Goal: Transaction & Acquisition: Book appointment/travel/reservation

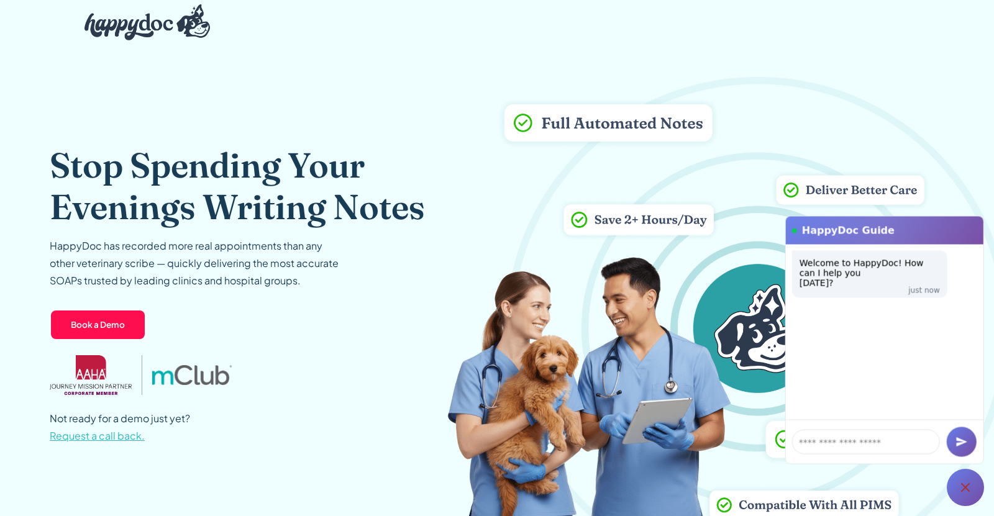
click at [972, 496] on div at bounding box center [965, 487] width 37 height 37
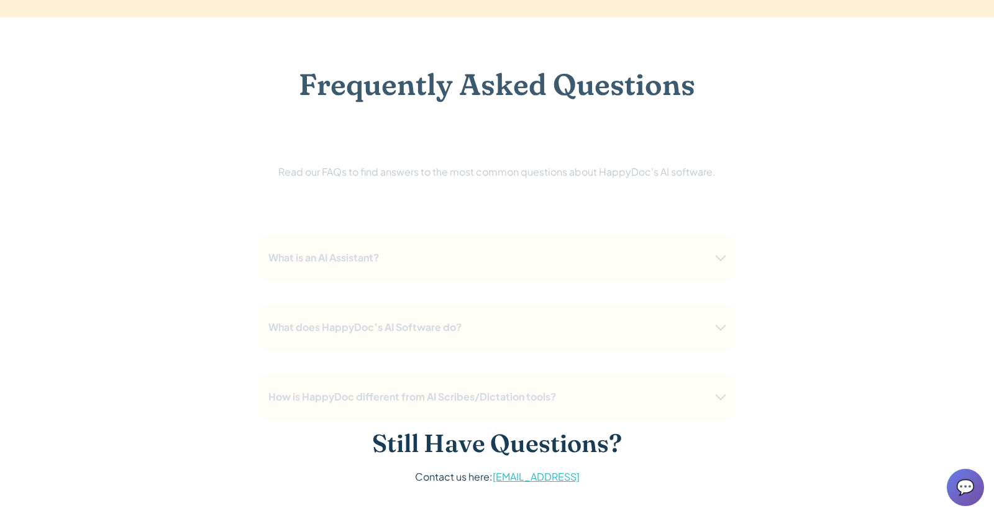
scroll to position [2480, 0]
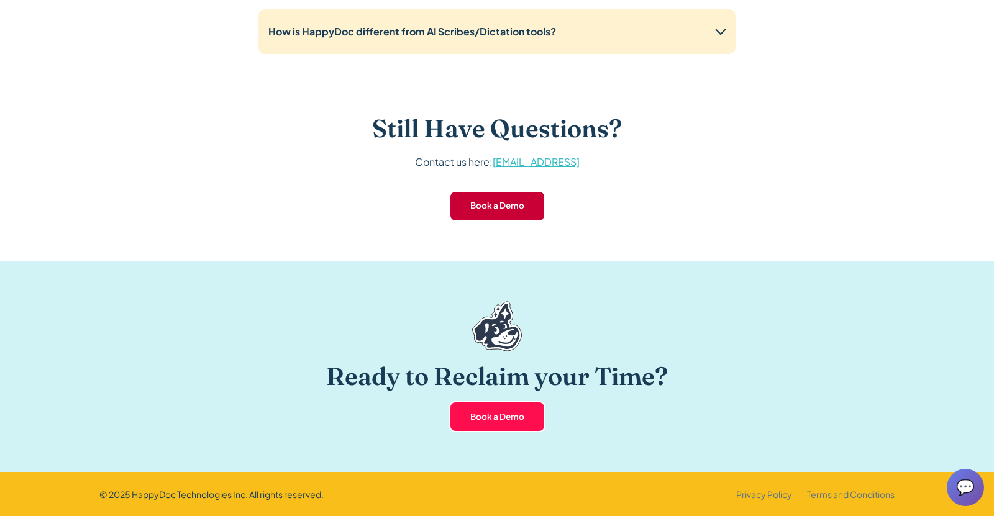
click at [527, 194] on link "Book a Demo" at bounding box center [497, 206] width 96 height 31
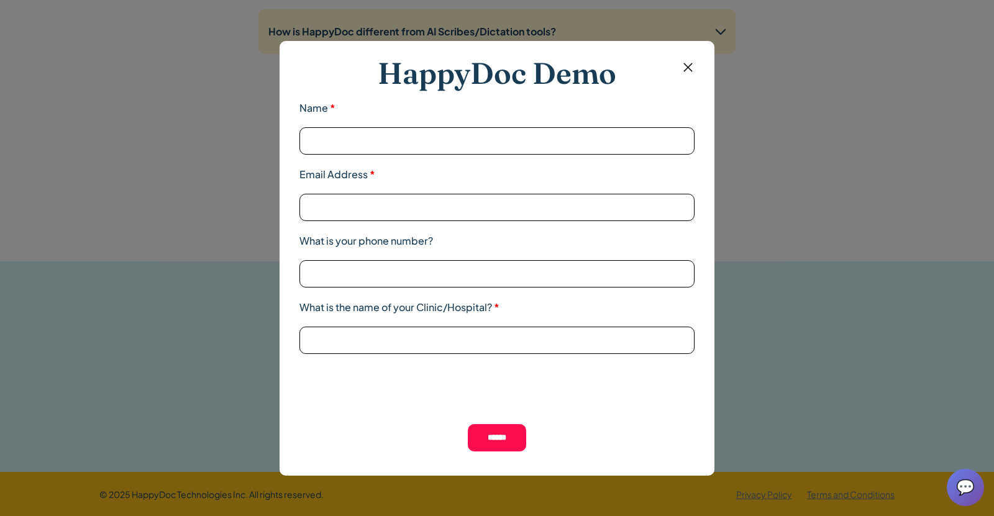
click at [694, 63] on img at bounding box center [688, 68] width 16 height 16
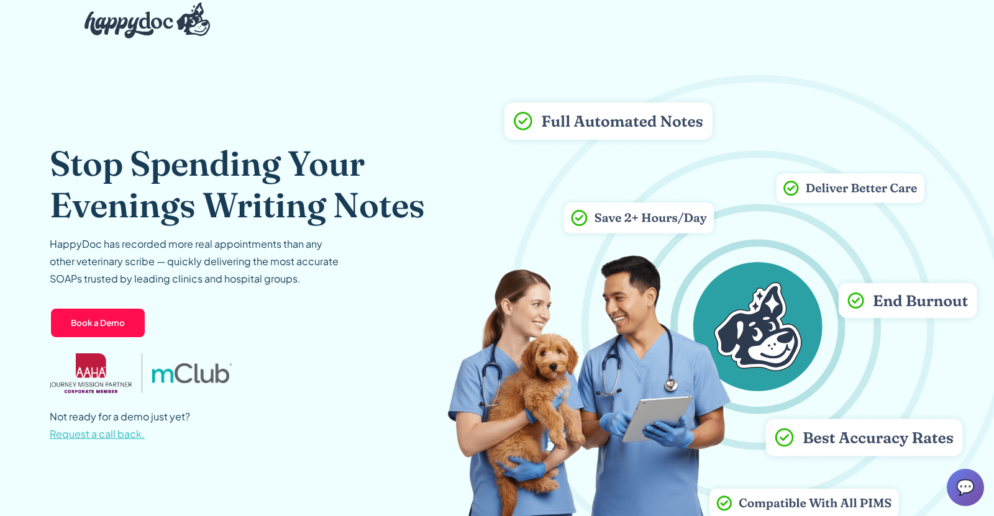
scroll to position [0, 0]
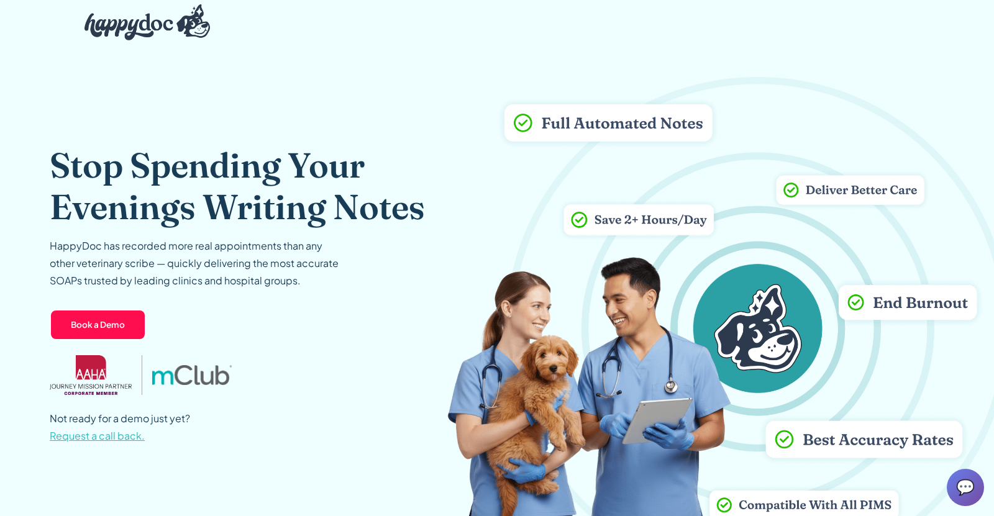
click at [145, 26] on img "home" at bounding box center [146, 22] width 125 height 36
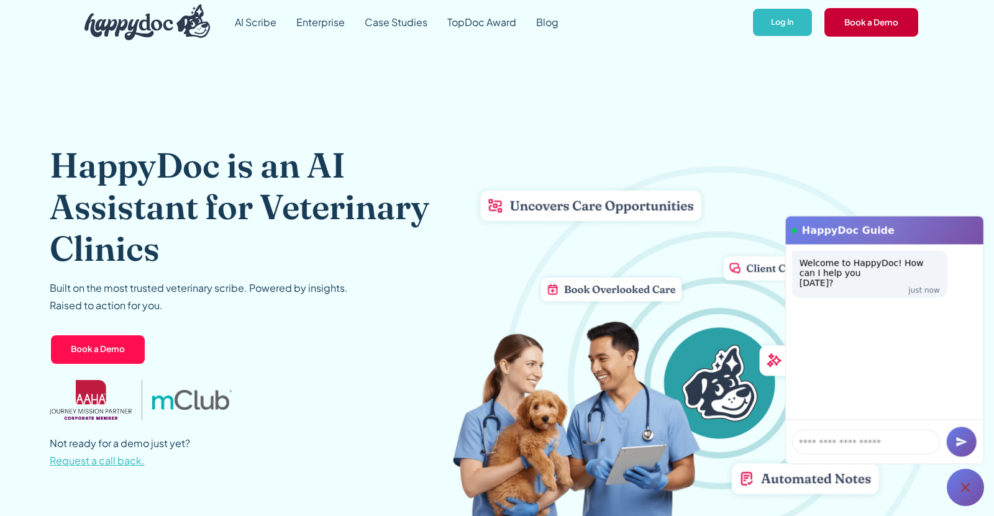
click at [885, 33] on link "Book a Demo" at bounding box center [871, 22] width 96 height 31
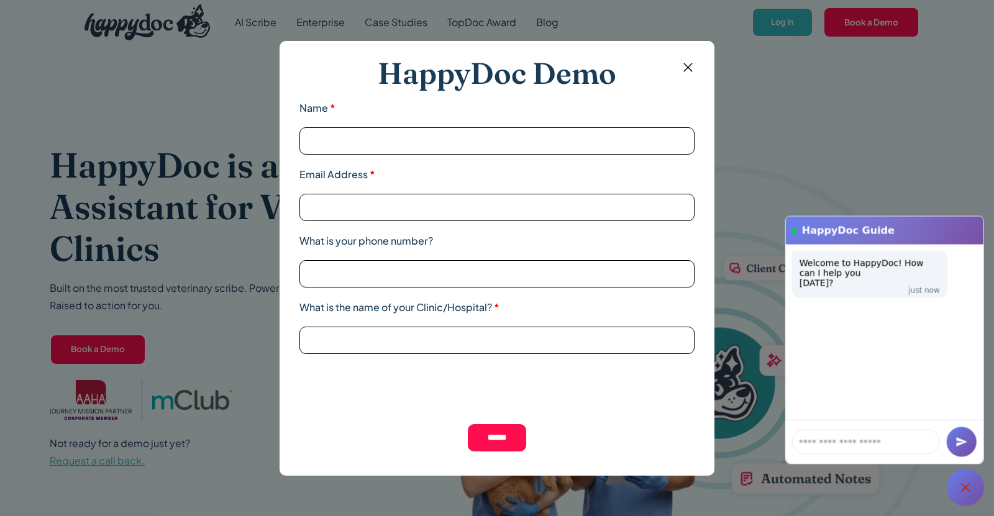
click at [690, 75] on div "HappyDoc Demo Name *" at bounding box center [496, 104] width 395 height 99
click at [685, 71] on img at bounding box center [688, 68] width 16 height 16
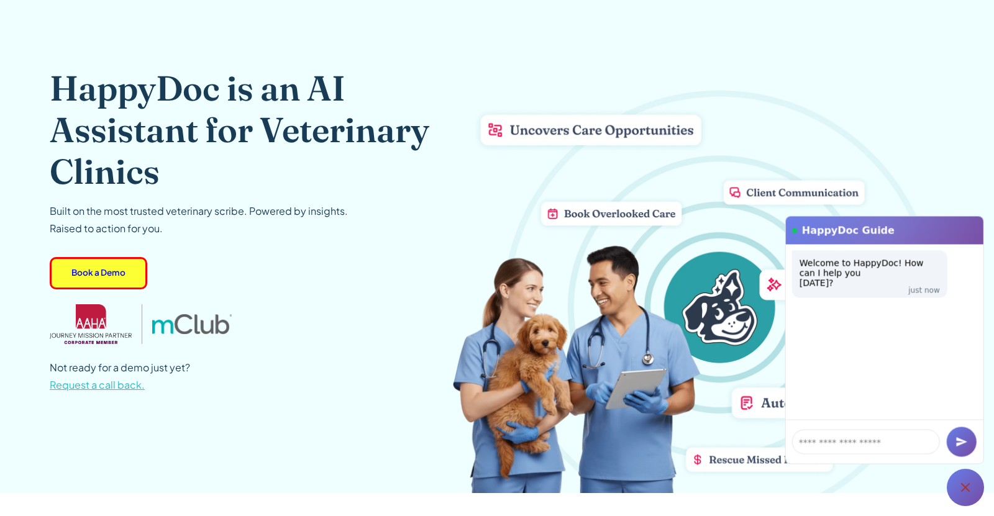
scroll to position [122, 0]
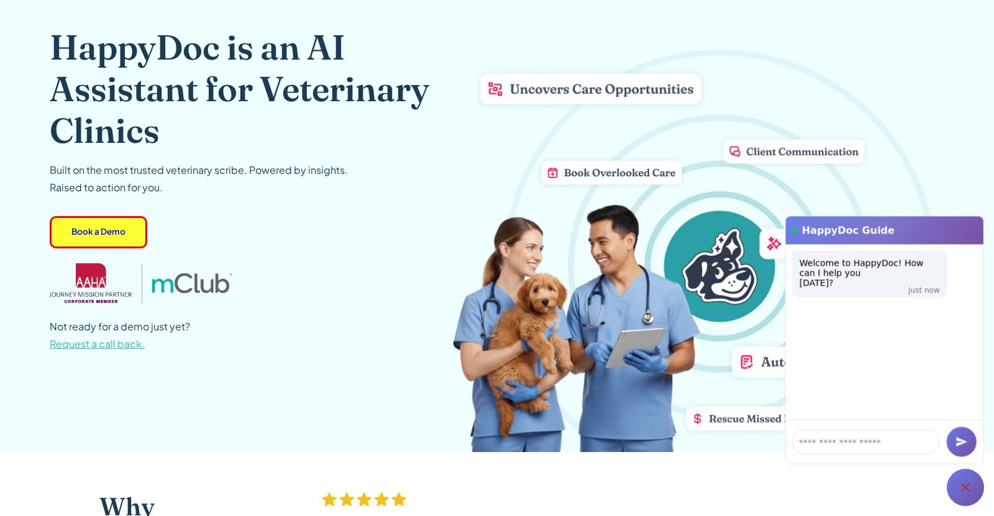
click at [111, 343] on span "Request a call back." at bounding box center [97, 343] width 95 height 13
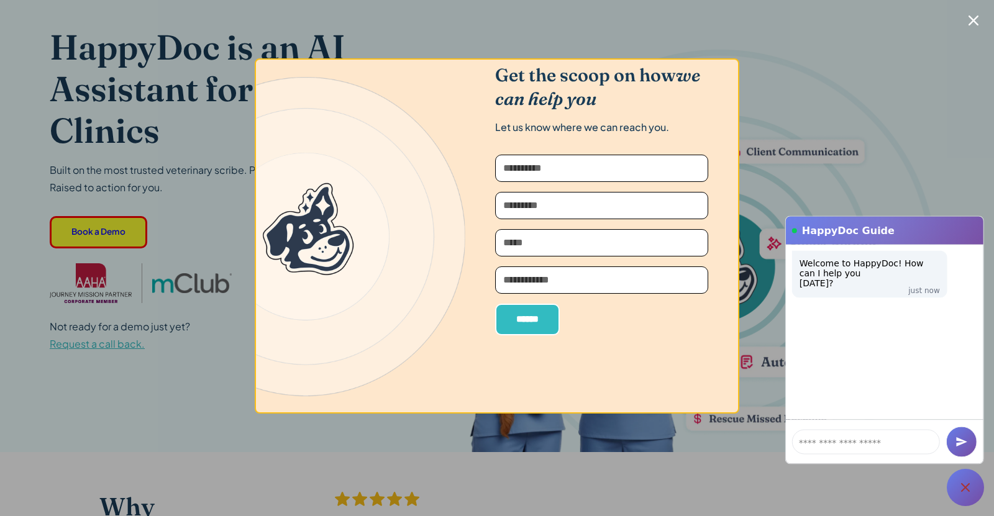
click at [969, 21] on icon "Close modal" at bounding box center [974, 21] width 10 height 10
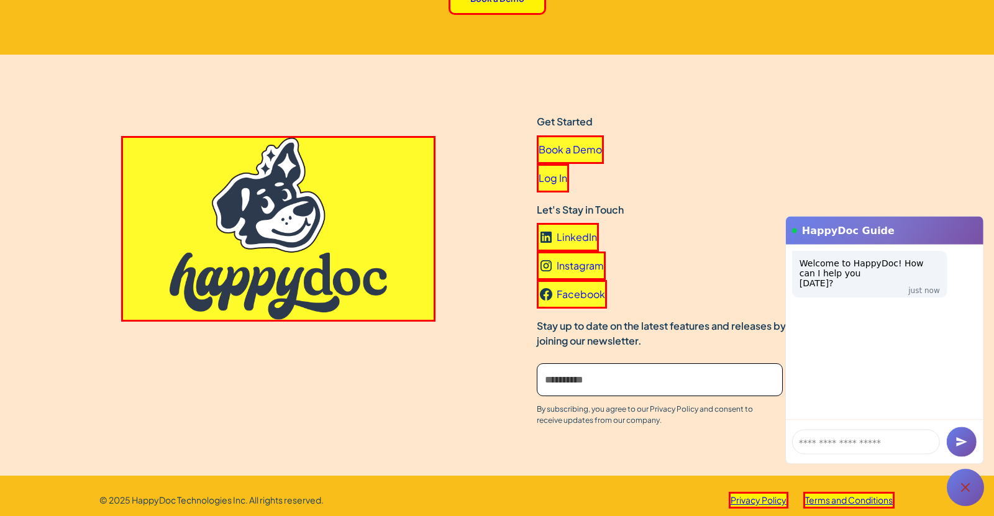
scroll to position [3847, 0]
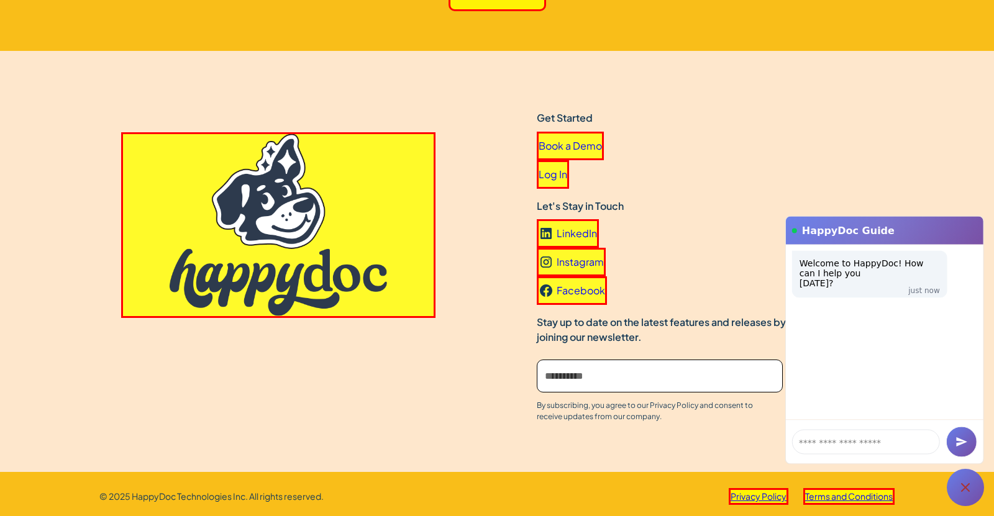
click at [972, 493] on icon at bounding box center [965, 487] width 15 height 15
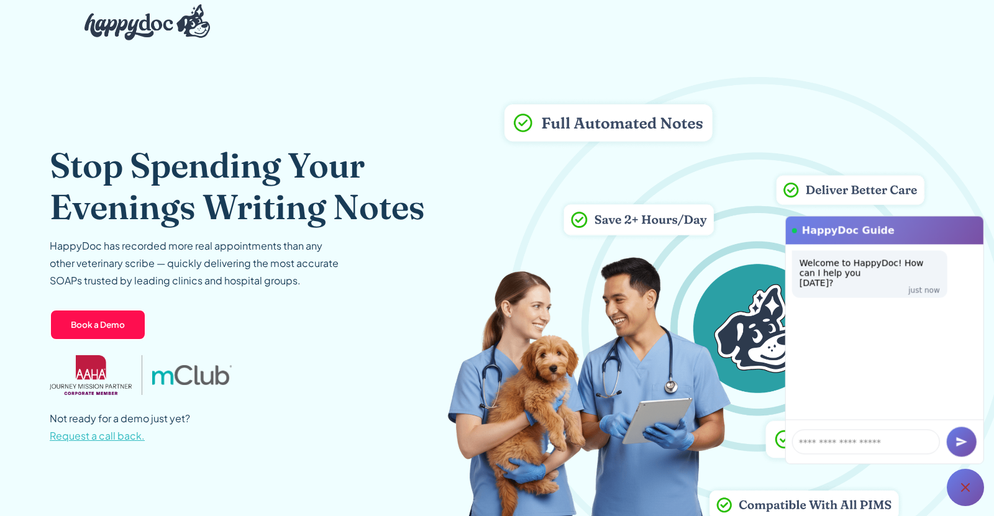
click at [157, 28] on img "home" at bounding box center [146, 22] width 125 height 36
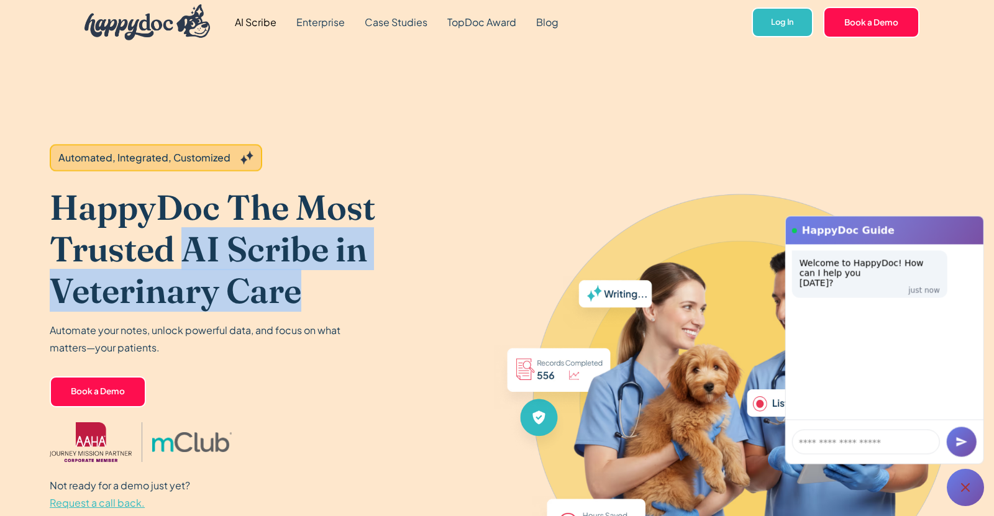
drag, startPoint x: 186, startPoint y: 247, endPoint x: 317, endPoint y: 296, distance: 140.3
click at [317, 296] on h1 "HappyDoc The Most Trusted AI Scribe in Veterinary Care" at bounding box center [251, 248] width 403 height 125
copy h1 "AI Scribe in Veterinary Care"
